Goal: Information Seeking & Learning: Check status

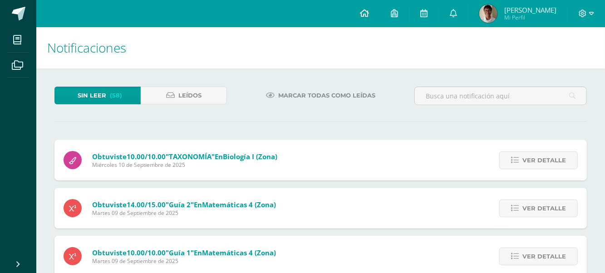
click at [378, 14] on link at bounding box center [364, 13] width 31 height 27
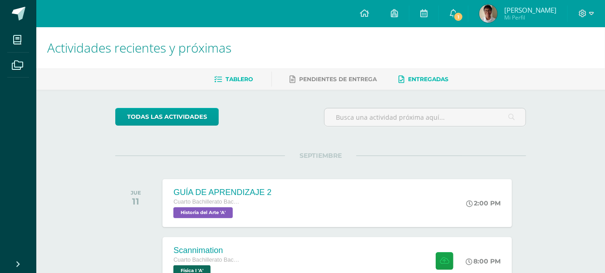
click at [421, 79] on span "Entregadas" at bounding box center [429, 79] width 40 height 7
click at [347, 78] on span "Pendientes de entrega" at bounding box center [339, 79] width 78 height 7
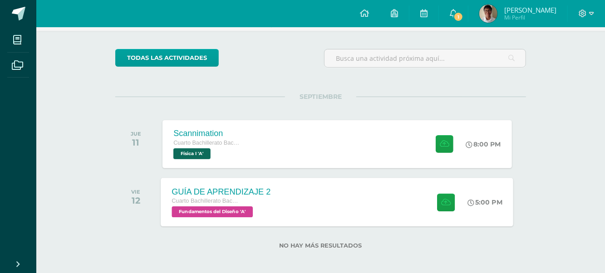
scroll to position [63, 0]
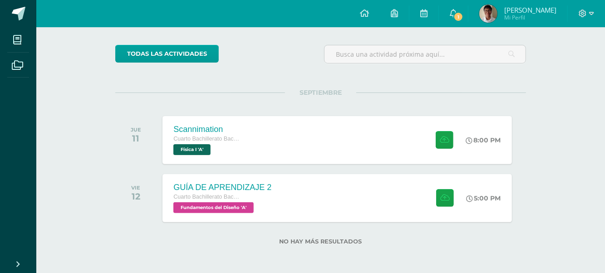
click at [498, 14] on img at bounding box center [488, 14] width 18 height 18
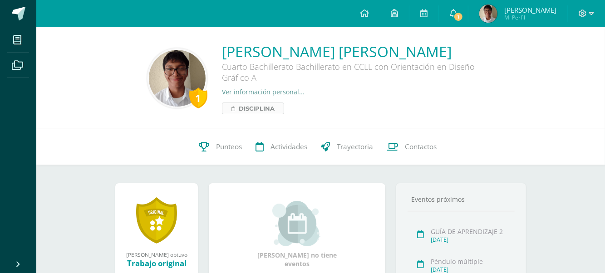
click at [267, 111] on span "Disciplina" at bounding box center [257, 108] width 36 height 11
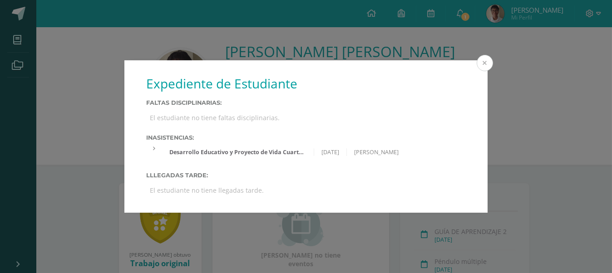
click at [488, 59] on button at bounding box center [485, 63] width 16 height 16
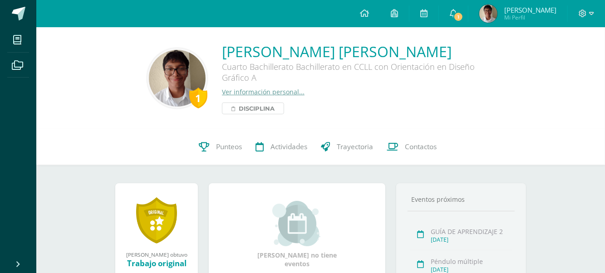
scroll to position [45, 0]
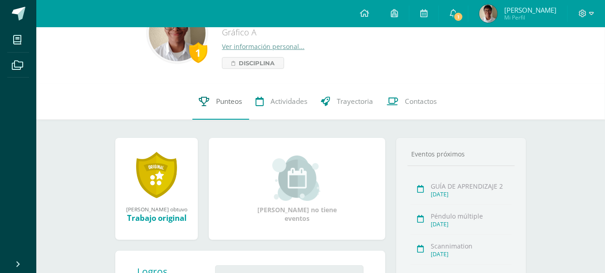
click at [227, 103] on span "Punteos" at bounding box center [230, 102] width 26 height 10
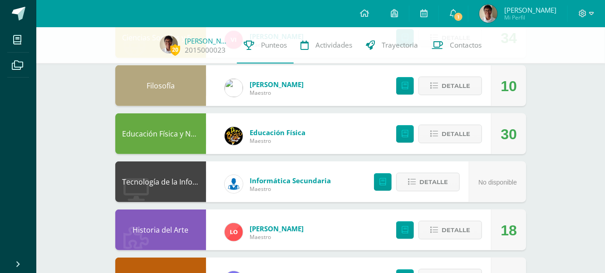
scroll to position [409, 0]
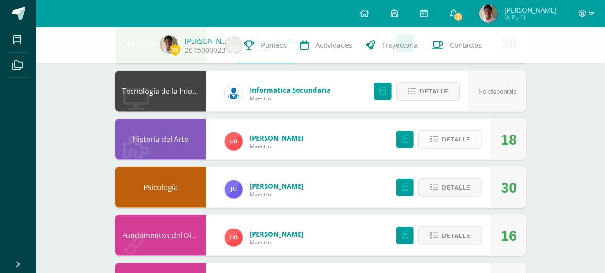
click at [464, 139] on span "Detalle" at bounding box center [456, 139] width 29 height 17
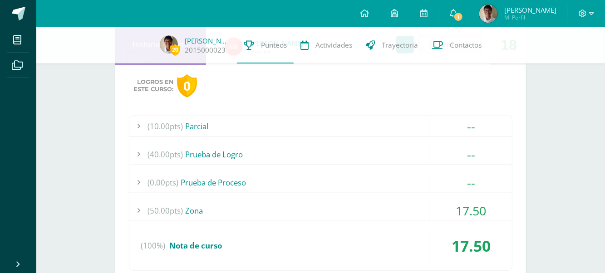
scroll to position [545, 0]
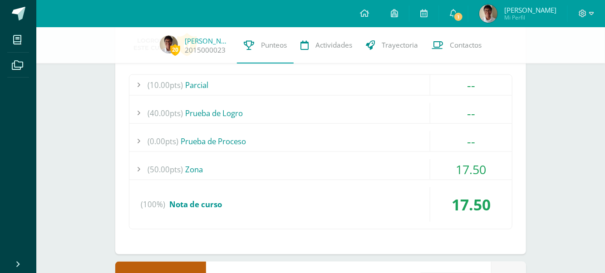
click at [138, 168] on div at bounding box center [138, 169] width 18 height 20
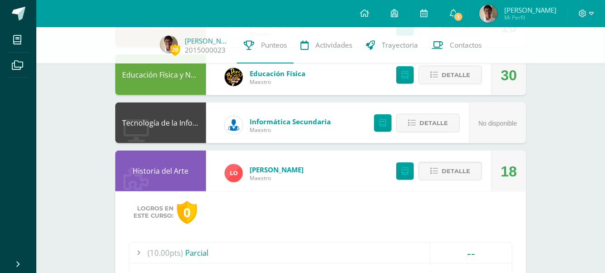
scroll to position [363, 0]
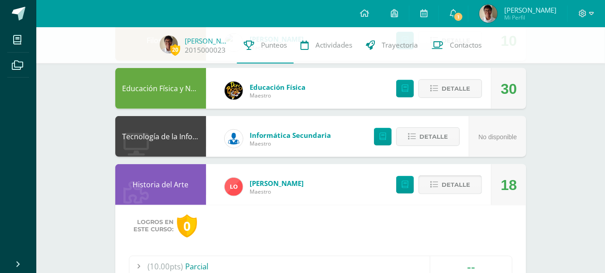
click at [465, 184] on span "Detalle" at bounding box center [456, 185] width 29 height 17
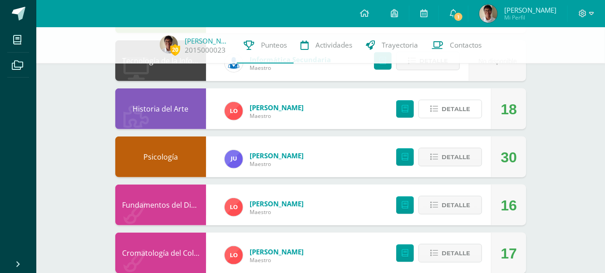
scroll to position [454, 0]
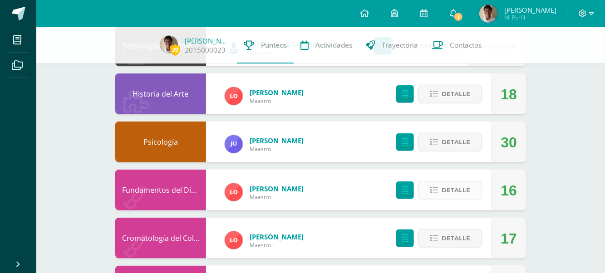
click at [471, 191] on button "Detalle" at bounding box center [451, 190] width 64 height 19
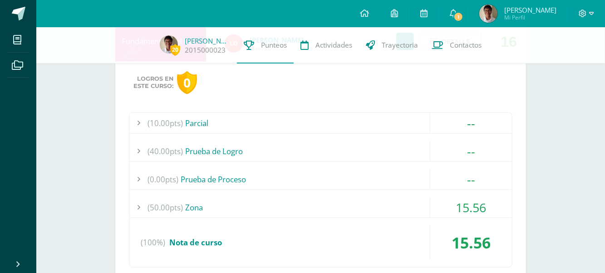
scroll to position [636, 0]
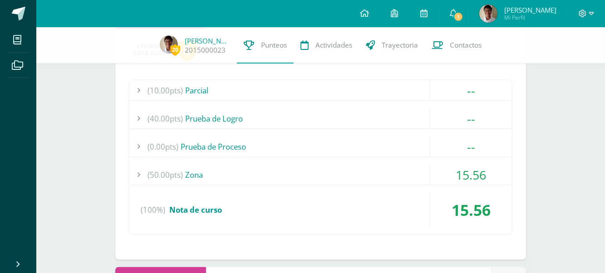
click at [141, 173] on div at bounding box center [138, 175] width 18 height 20
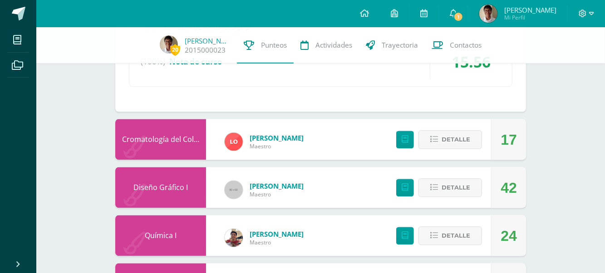
scroll to position [863, 0]
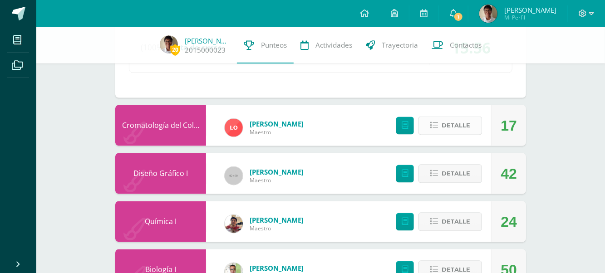
click at [460, 124] on span "Detalle" at bounding box center [456, 126] width 29 height 17
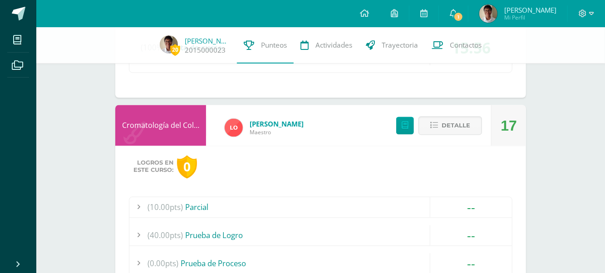
scroll to position [999, 0]
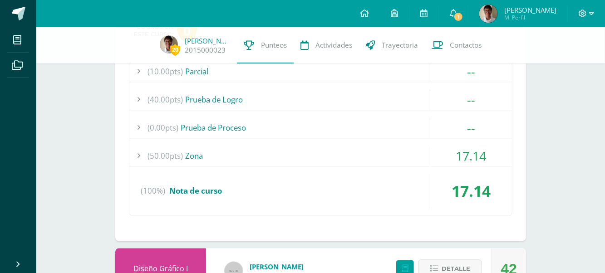
click at [138, 152] on div at bounding box center [138, 156] width 18 height 20
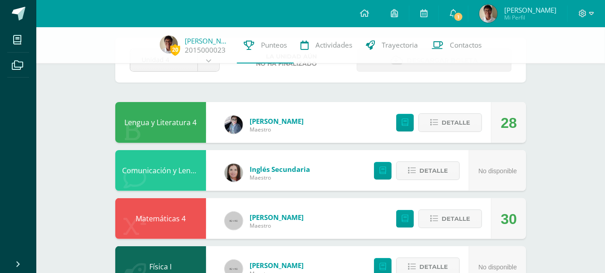
scroll to position [91, 0]
